Goal: Task Accomplishment & Management: Manage account settings

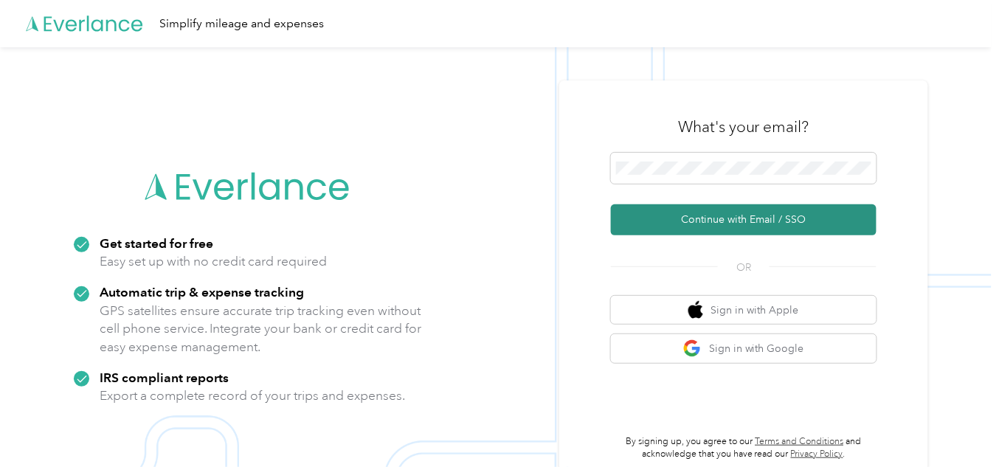
click at [821, 220] on button "Continue with Email / SSO" at bounding box center [744, 219] width 266 height 31
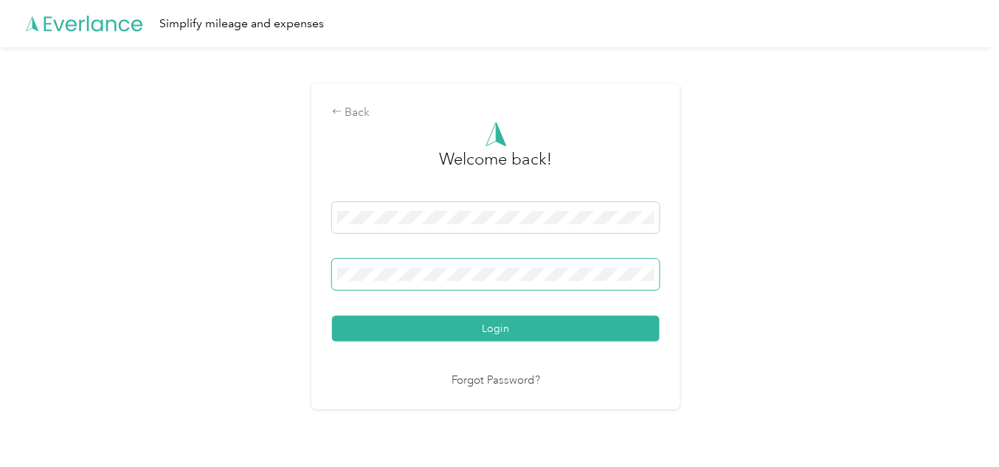
click at [441, 266] on span at bounding box center [496, 274] width 328 height 31
click at [443, 334] on button "Login" at bounding box center [496, 329] width 328 height 26
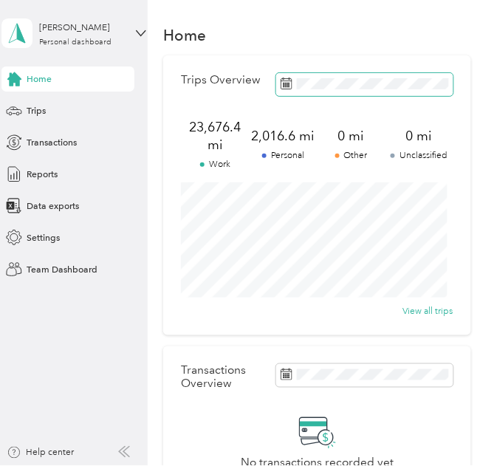
click at [339, 77] on span at bounding box center [364, 84] width 177 height 23
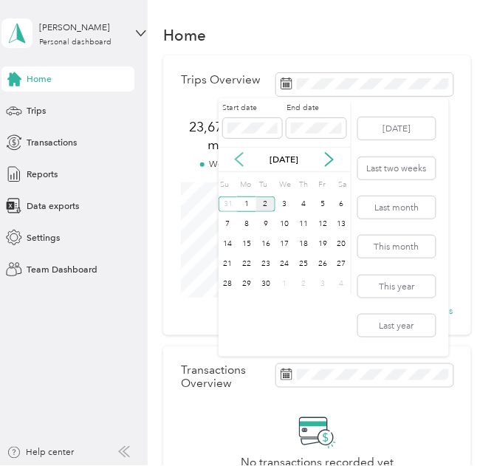
click at [242, 160] on icon at bounding box center [239, 159] width 15 height 15
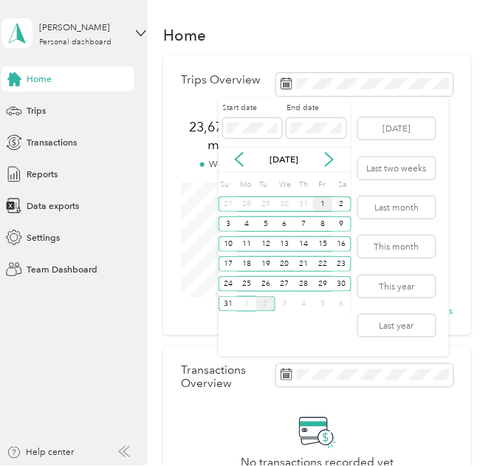
click at [326, 200] on div "1" at bounding box center [322, 203] width 19 height 15
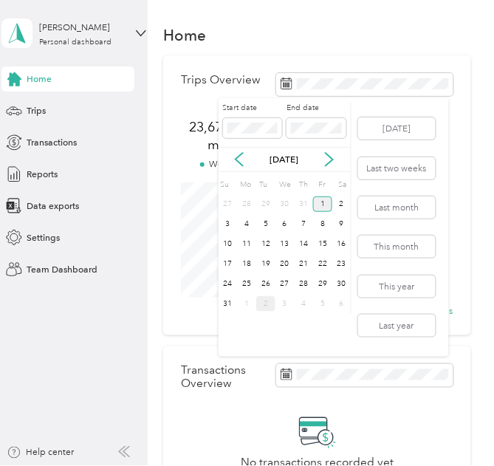
click at [325, 200] on div "1" at bounding box center [322, 203] width 19 height 15
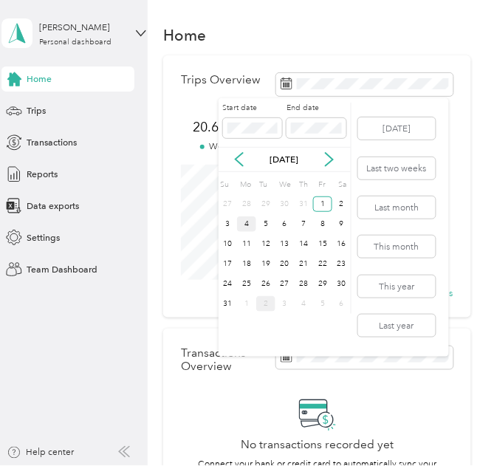
click at [248, 224] on div "4" at bounding box center [246, 223] width 19 height 15
click at [263, 220] on div "5" at bounding box center [265, 223] width 19 height 15
click at [264, 223] on div "5" at bounding box center [265, 223] width 19 height 15
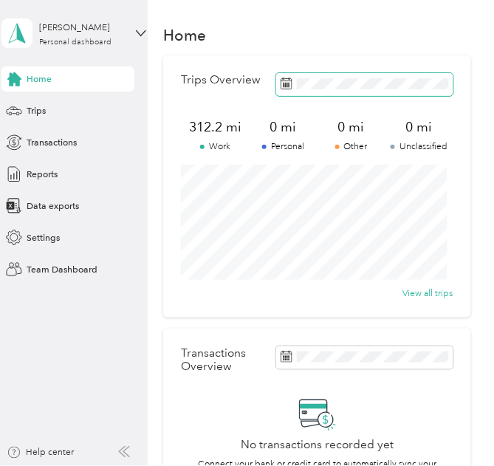
click at [316, 89] on span at bounding box center [364, 84] width 177 height 23
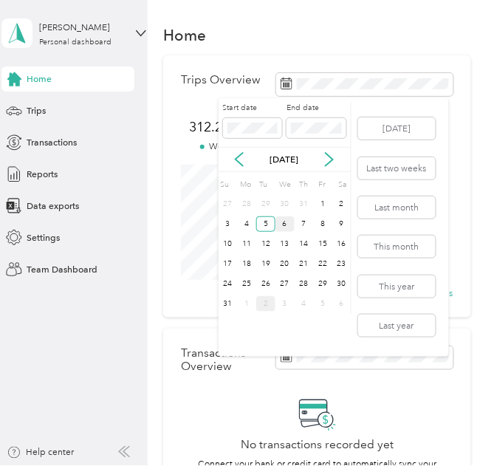
click at [284, 223] on div "6" at bounding box center [284, 223] width 19 height 15
click at [303, 219] on div "7" at bounding box center [303, 223] width 19 height 15
click at [302, 218] on div "7" at bounding box center [303, 223] width 19 height 15
click at [320, 218] on div "8" at bounding box center [322, 223] width 19 height 15
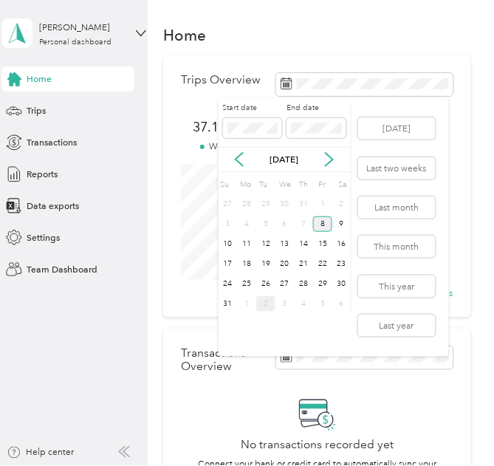
click at [320, 221] on div "8" at bounding box center [322, 223] width 19 height 15
click at [249, 242] on div "11" at bounding box center [246, 243] width 19 height 15
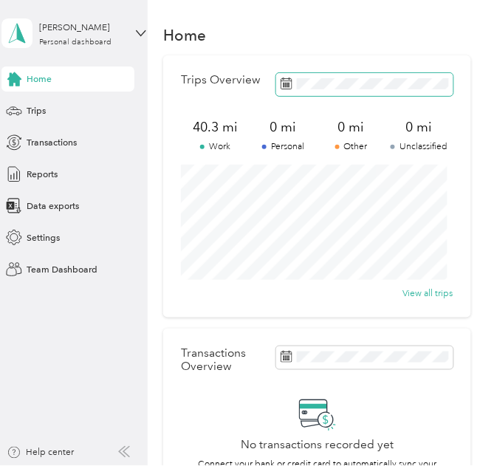
click at [331, 76] on span at bounding box center [364, 84] width 177 height 23
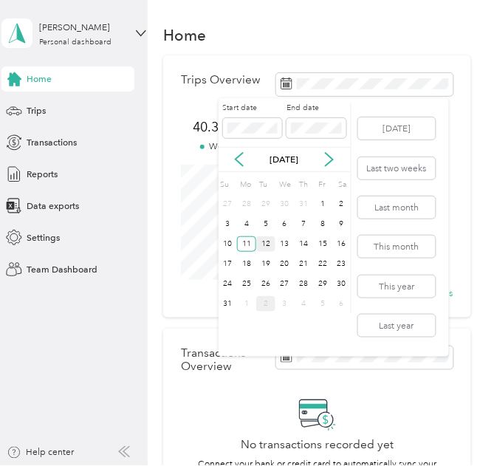
click at [266, 244] on div "12" at bounding box center [265, 243] width 19 height 15
click at [283, 241] on div "13" at bounding box center [284, 243] width 19 height 15
click at [284, 242] on div "13" at bounding box center [284, 243] width 19 height 15
click at [303, 240] on div "14" at bounding box center [303, 243] width 19 height 15
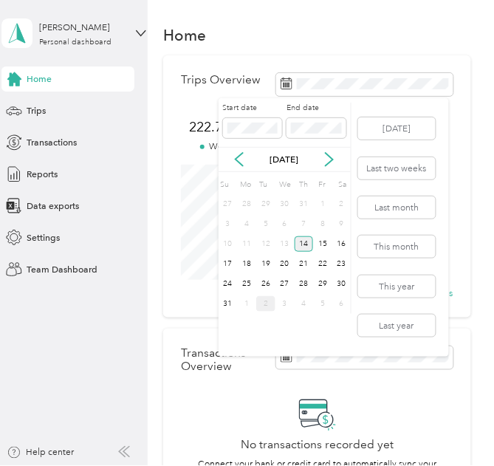
click at [303, 243] on div "14" at bounding box center [303, 243] width 19 height 15
click at [321, 238] on div "15" at bounding box center [322, 243] width 19 height 15
click at [322, 241] on div "15" at bounding box center [322, 243] width 19 height 15
click at [249, 257] on div "18" at bounding box center [246, 263] width 19 height 15
click at [249, 259] on div "18" at bounding box center [246, 263] width 19 height 15
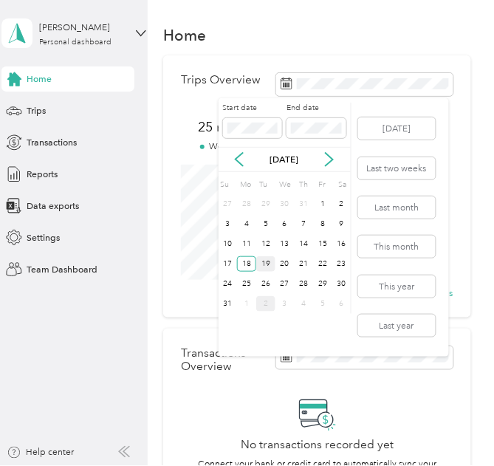
click at [267, 263] on div "19" at bounding box center [265, 263] width 19 height 15
click at [266, 263] on div "19" at bounding box center [265, 263] width 19 height 15
click at [285, 260] on div "20" at bounding box center [284, 263] width 19 height 15
click at [286, 260] on div "20" at bounding box center [284, 263] width 19 height 15
click at [303, 265] on div "21" at bounding box center [303, 263] width 19 height 15
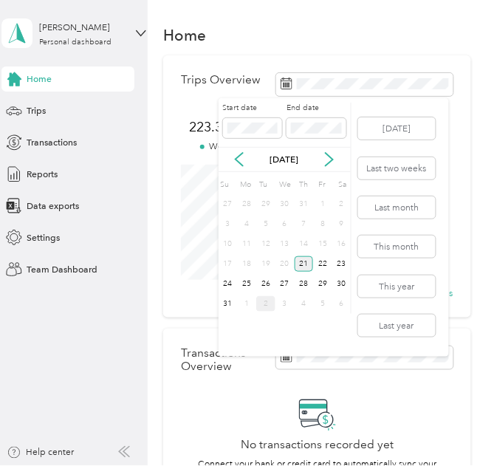
click at [303, 265] on div "21" at bounding box center [303, 263] width 19 height 15
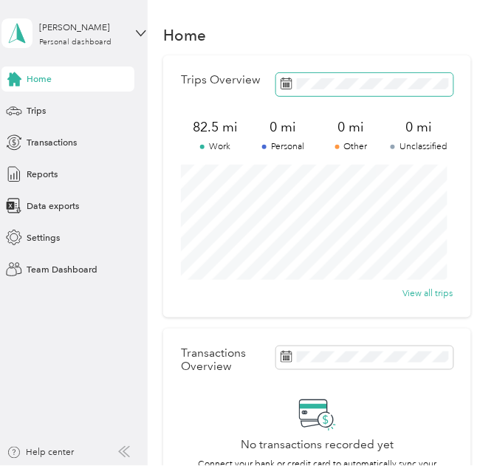
click at [337, 78] on span at bounding box center [364, 84] width 177 height 23
click at [355, 90] on span at bounding box center [364, 84] width 177 height 23
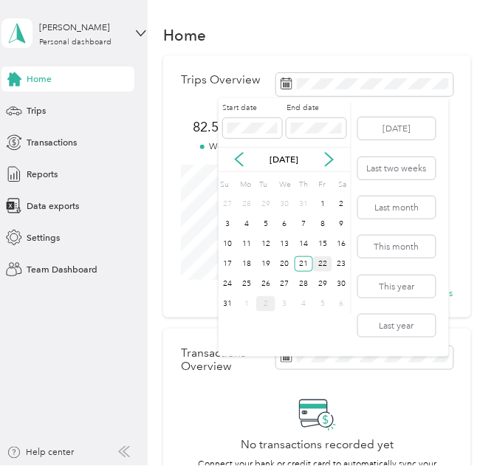
click at [323, 261] on div "22" at bounding box center [322, 263] width 19 height 15
click at [323, 262] on div "22" at bounding box center [322, 263] width 19 height 15
click at [244, 283] on div "25" at bounding box center [246, 283] width 19 height 15
click at [246, 282] on div "25" at bounding box center [246, 283] width 19 height 15
click at [263, 285] on div "26" at bounding box center [265, 283] width 19 height 15
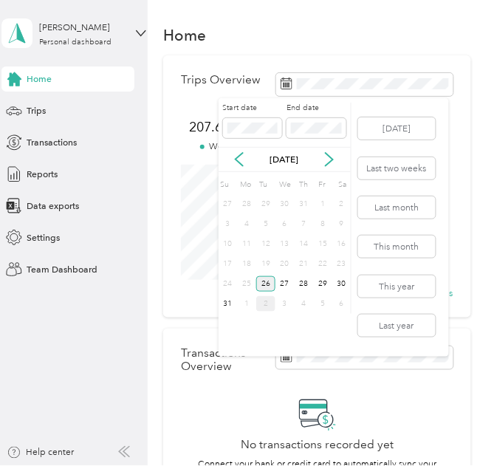
click at [263, 285] on div "26" at bounding box center [265, 283] width 19 height 15
click at [283, 285] on div "27" at bounding box center [284, 283] width 19 height 15
click at [283, 284] on div "27" at bounding box center [284, 283] width 19 height 15
click at [309, 282] on div "28" at bounding box center [303, 283] width 19 height 15
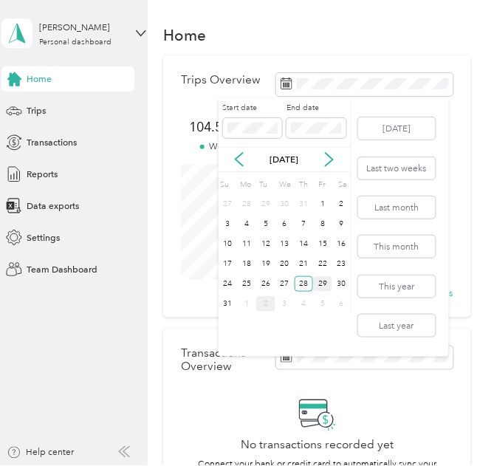
click at [321, 285] on div "29" at bounding box center [322, 283] width 19 height 15
click at [321, 281] on div "29" at bounding box center [322, 283] width 19 height 15
